Goal: Understand process/instructions: Learn how to perform a task or action

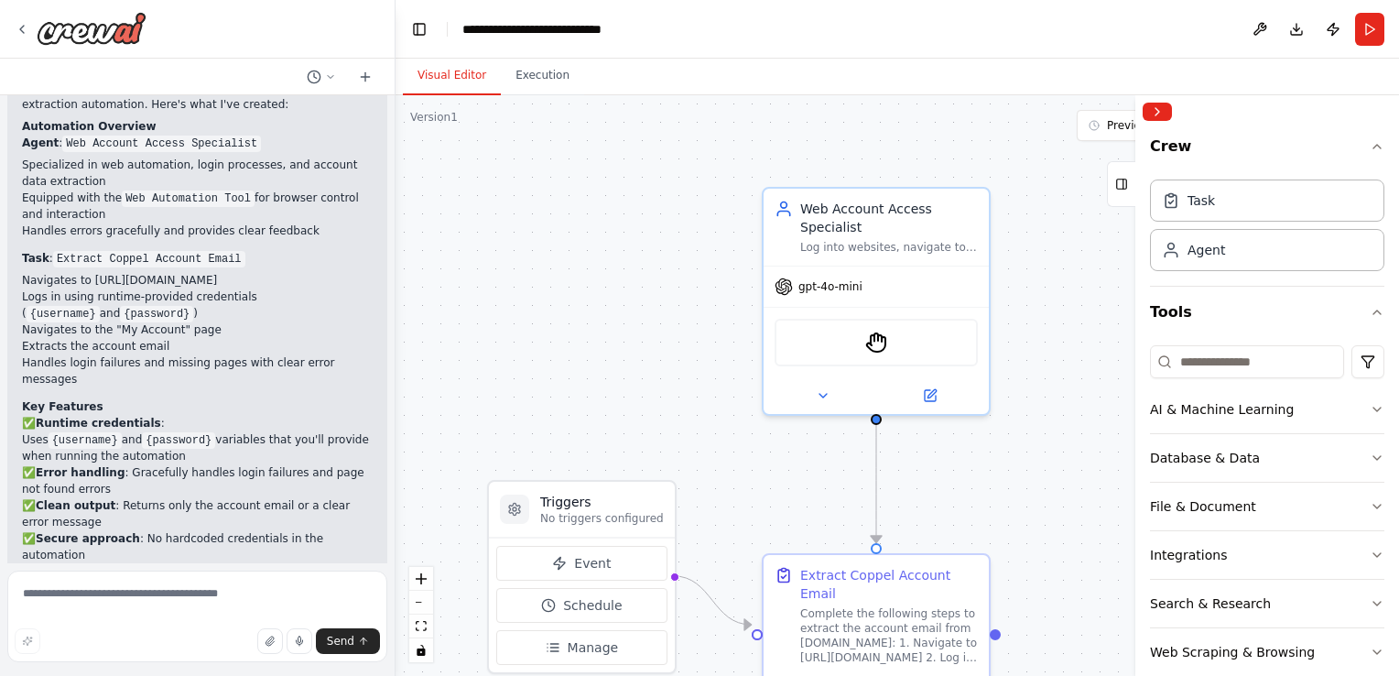
scroll to position [1171, 0]
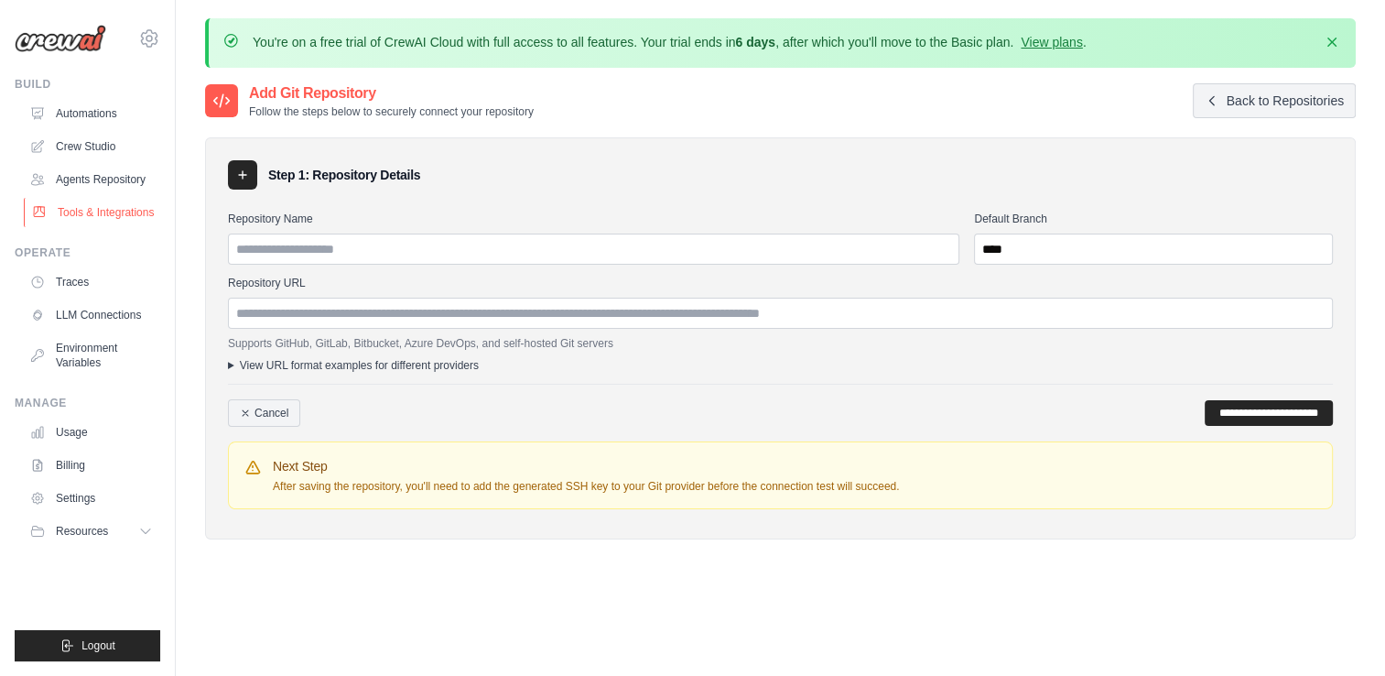
click at [92, 214] on link "Tools & Integrations" at bounding box center [93, 212] width 138 height 29
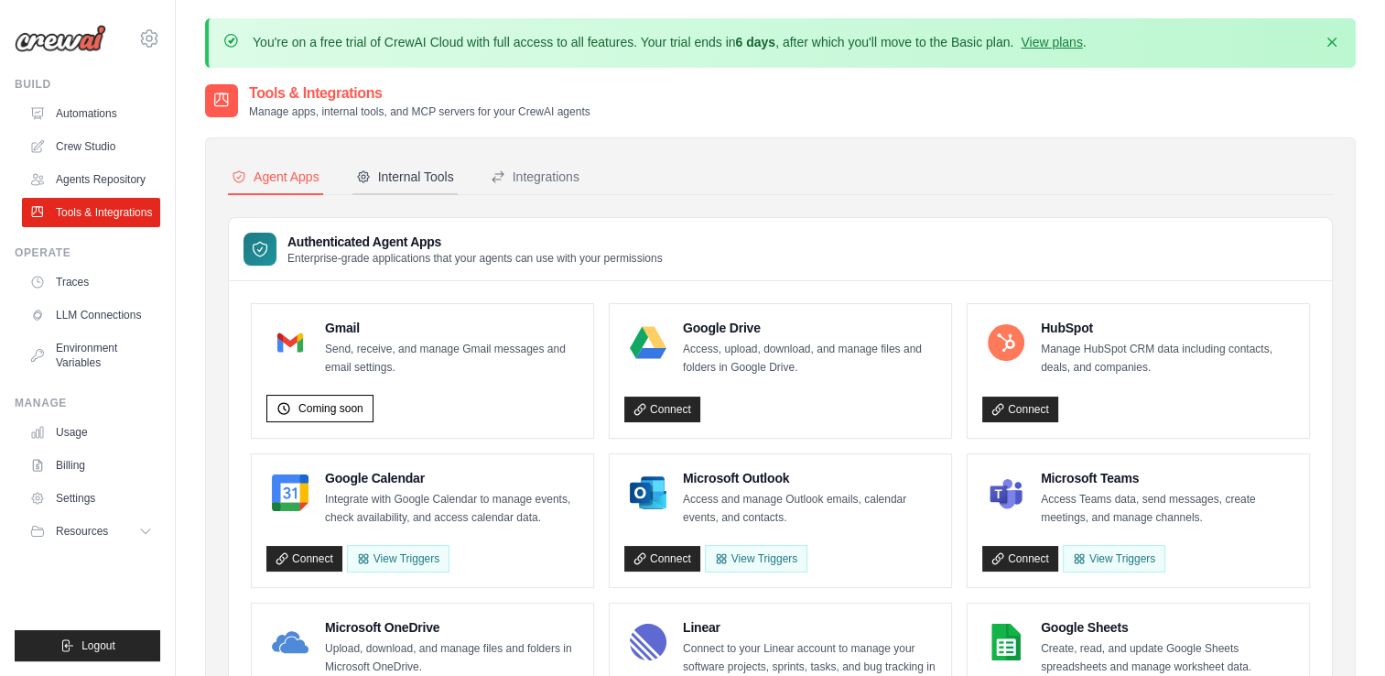
click at [431, 178] on div "Internal Tools" at bounding box center [405, 177] width 98 height 18
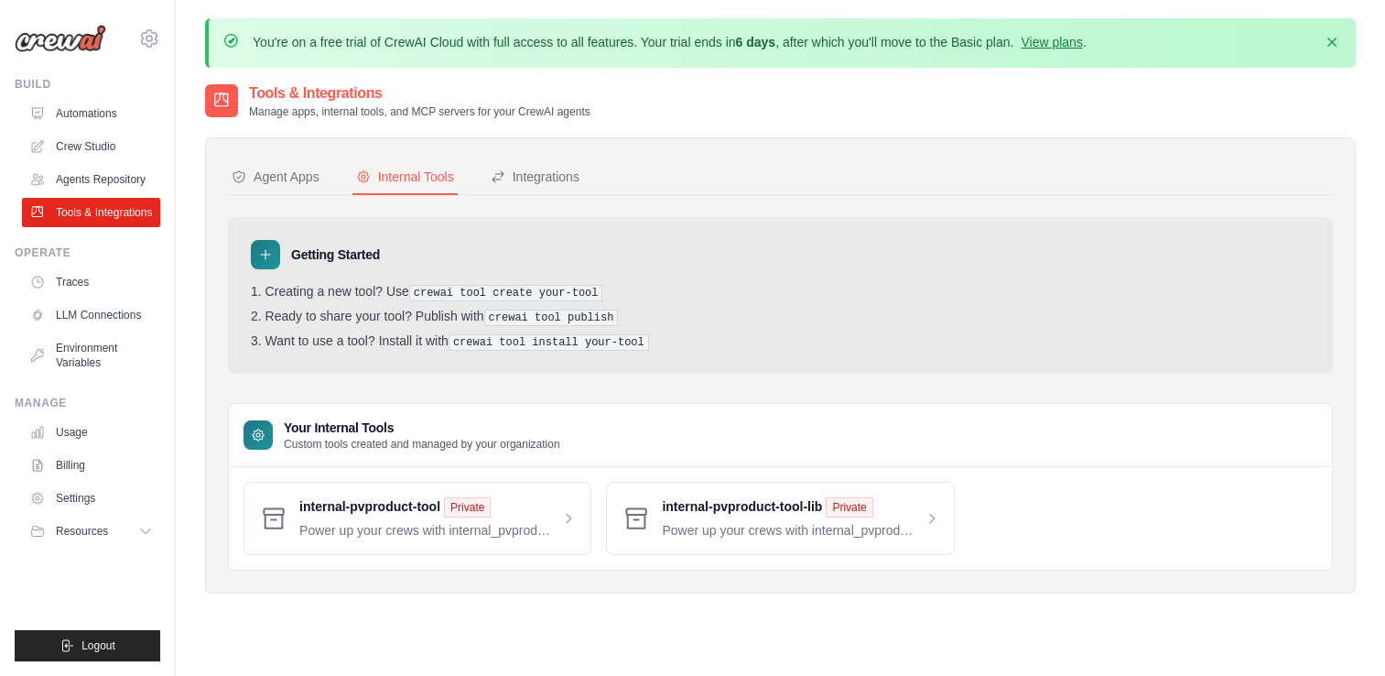
drag, startPoint x: 290, startPoint y: 430, endPoint x: 557, endPoint y: 445, distance: 266.9
click at [557, 445] on p "Custom tools created and managed by your organization" at bounding box center [422, 444] width 277 height 15
drag, startPoint x: 266, startPoint y: 291, endPoint x: 392, endPoint y: 301, distance: 125.8
click at [392, 301] on ol "Creating a new tool? Use crewai tool create your-tool Ready to share your tool?…" at bounding box center [780, 317] width 1059 height 67
drag, startPoint x: 392, startPoint y: 301, endPoint x: 308, endPoint y: 282, distance: 86.4
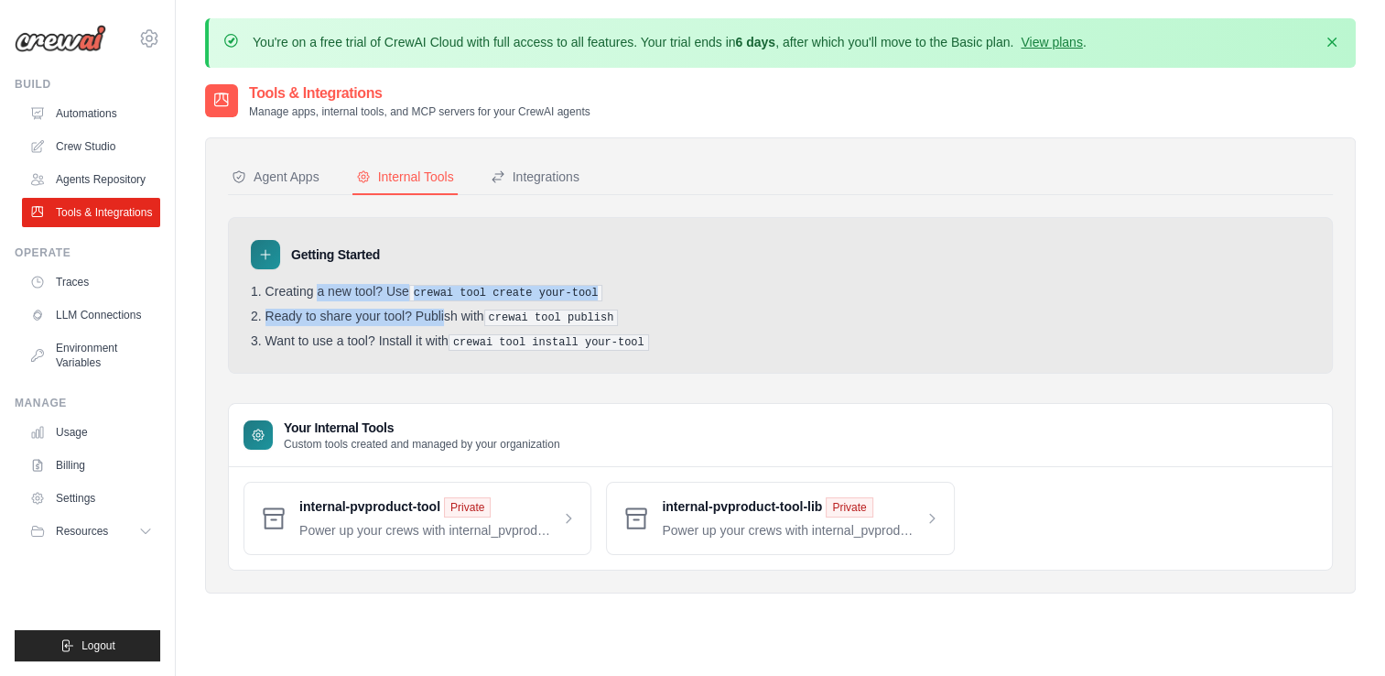
click at [308, 282] on div "Getting Started Creating a new tool? Use crewai tool create your-tool Ready to …" at bounding box center [780, 295] width 1105 height 157
click at [348, 284] on li "Creating a new tool? Use crewai tool create your-tool" at bounding box center [780, 292] width 1059 height 17
drag, startPoint x: 491, startPoint y: 291, endPoint x: 563, endPoint y: 288, distance: 72.4
click at [563, 288] on pre "crewai tool create your-tool" at bounding box center [506, 293] width 194 height 16
drag, startPoint x: 563, startPoint y: 288, endPoint x: 527, endPoint y: 288, distance: 35.7
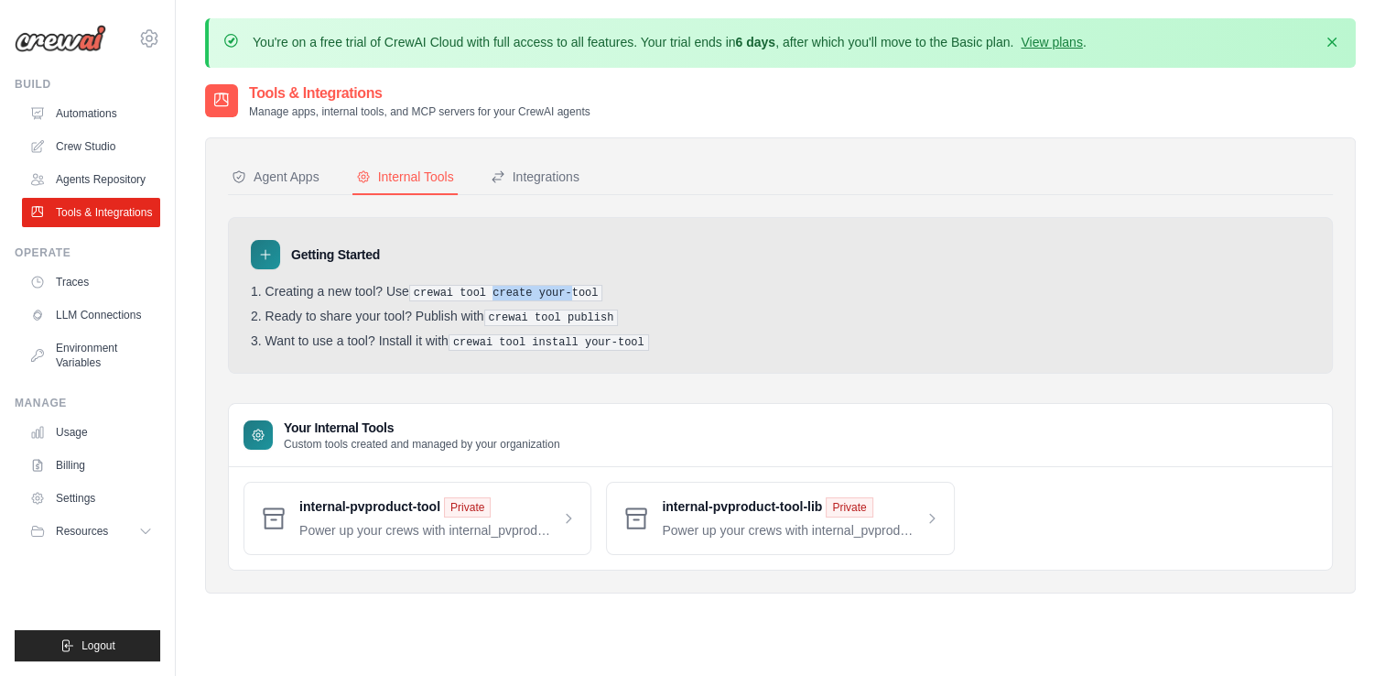
click at [527, 288] on pre "crewai tool create your-tool" at bounding box center [506, 293] width 194 height 16
click at [535, 288] on pre "crewai tool create your-tool" at bounding box center [506, 293] width 194 height 16
drag, startPoint x: 535, startPoint y: 288, endPoint x: 587, endPoint y: 288, distance: 52.2
click at [587, 288] on pre "crewai tool create your-tool" at bounding box center [506, 293] width 194 height 16
click at [616, 317] on li "Ready to share your tool? Publish with crewai tool publish" at bounding box center [780, 317] width 1059 height 17
